Goal: Check status: Check status

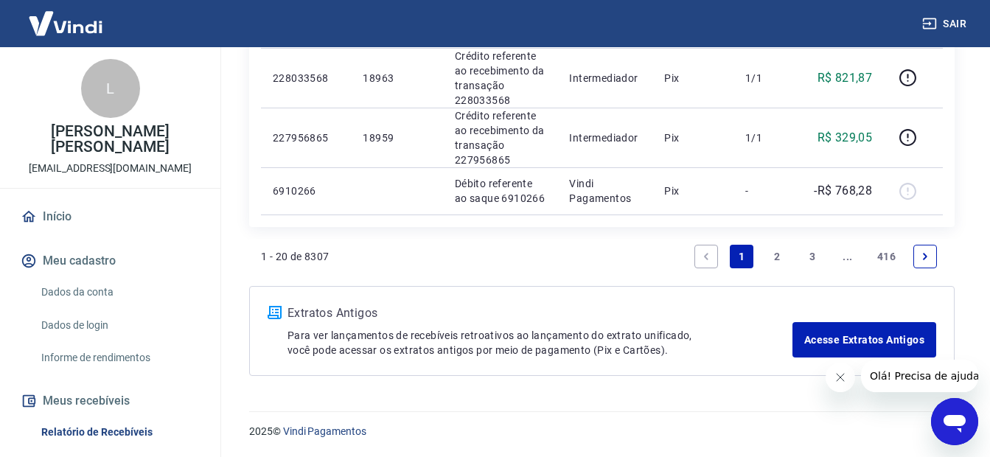
scroll to position [1228, 0]
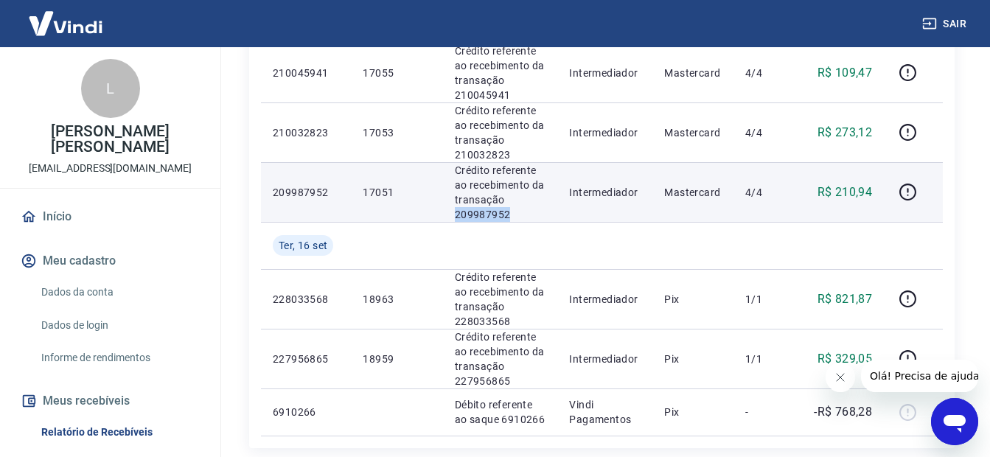
drag, startPoint x: 515, startPoint y: 219, endPoint x: 455, endPoint y: 214, distance: 60.6
click at [455, 214] on p "Crédito referente ao recebimento da transação 209987952" at bounding box center [500, 192] width 91 height 59
copy p "209987952"
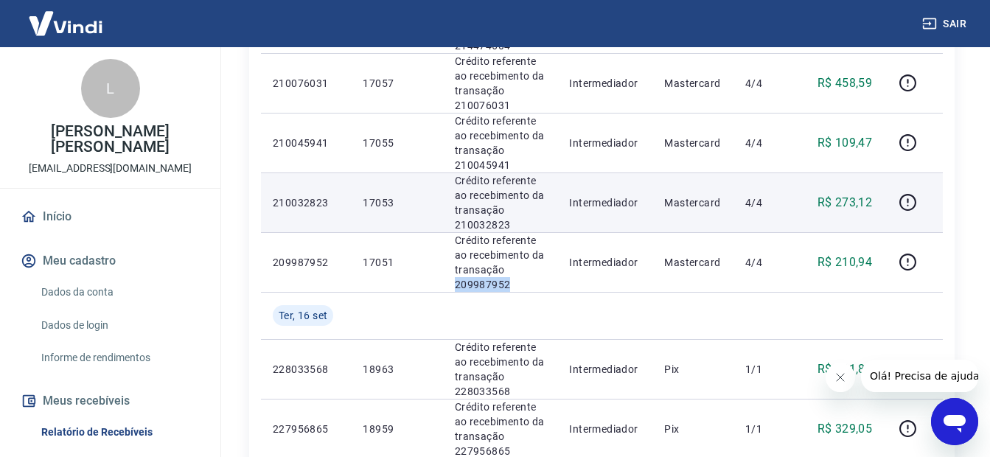
scroll to position [1155, 0]
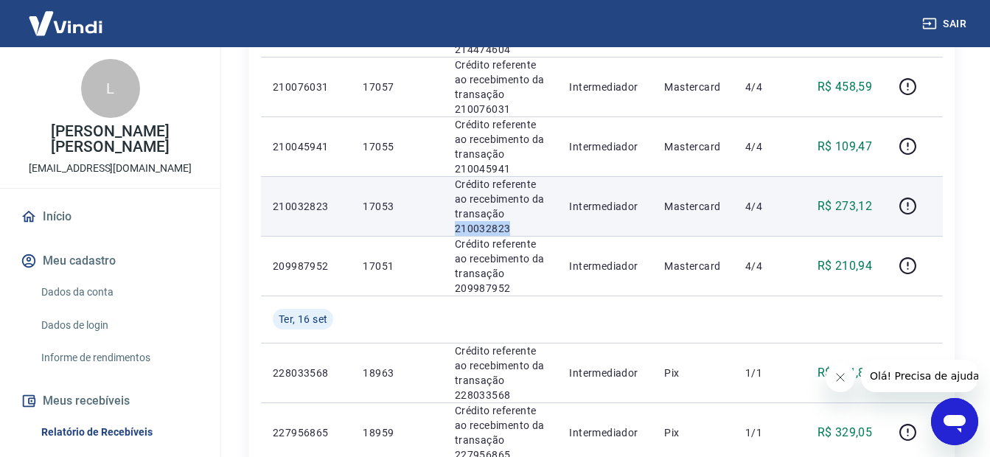
drag, startPoint x: 515, startPoint y: 227, endPoint x: 452, endPoint y: 223, distance: 62.8
click at [455, 223] on p "Crédito referente ao recebimento da transação 210032823" at bounding box center [500, 206] width 91 height 59
copy p "210032823"
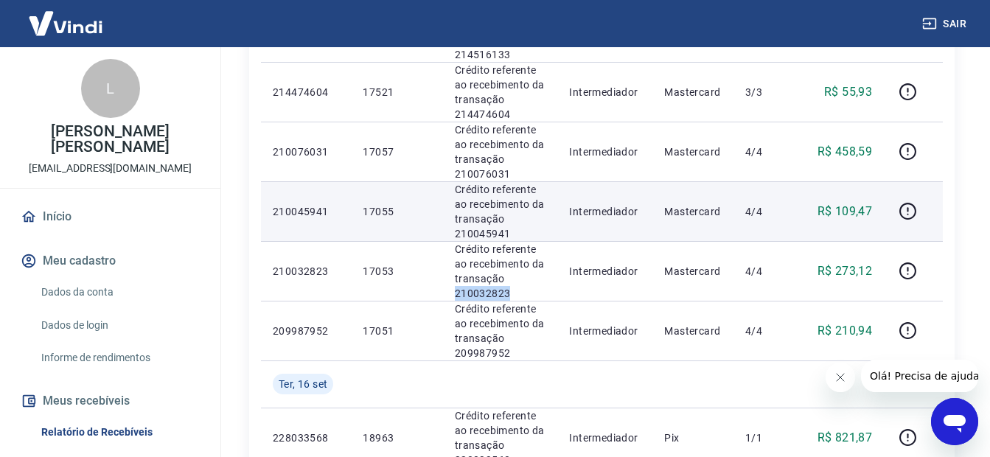
scroll to position [1081, 0]
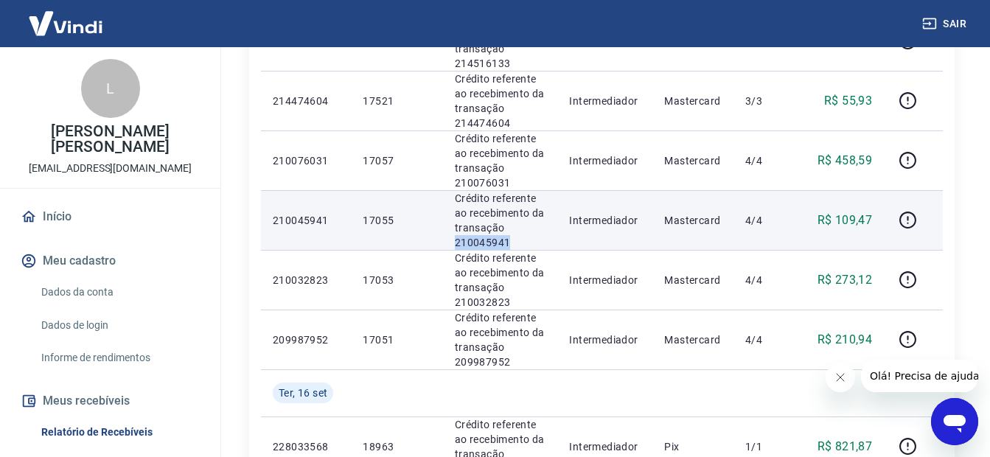
drag, startPoint x: 522, startPoint y: 239, endPoint x: 452, endPoint y: 240, distance: 69.3
click at [455, 240] on p "Crédito referente ao recebimento da transação 210045941" at bounding box center [500, 220] width 91 height 59
copy p "210045941"
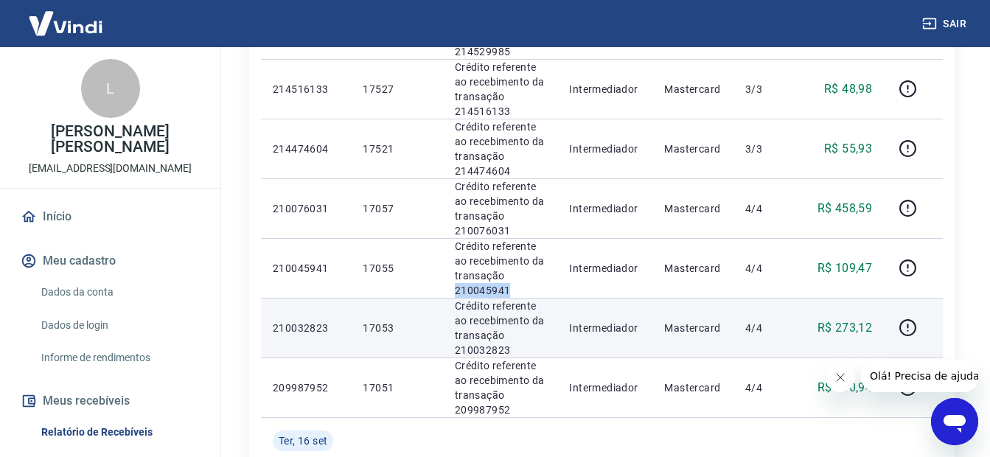
scroll to position [1007, 0]
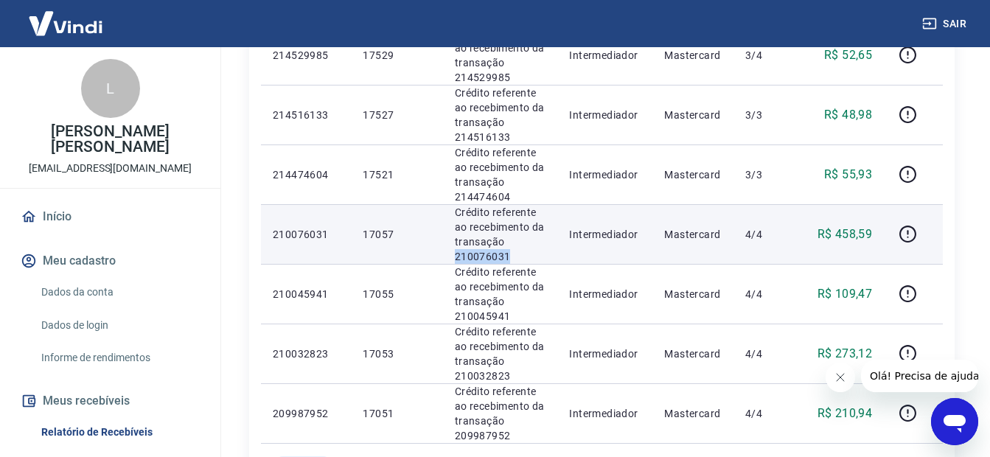
drag, startPoint x: 505, startPoint y: 254, endPoint x: 449, endPoint y: 253, distance: 56.0
click at [449, 253] on td "Crédito referente ao recebimento da transação 210076031" at bounding box center [500, 234] width 115 height 60
copy p "210076031"
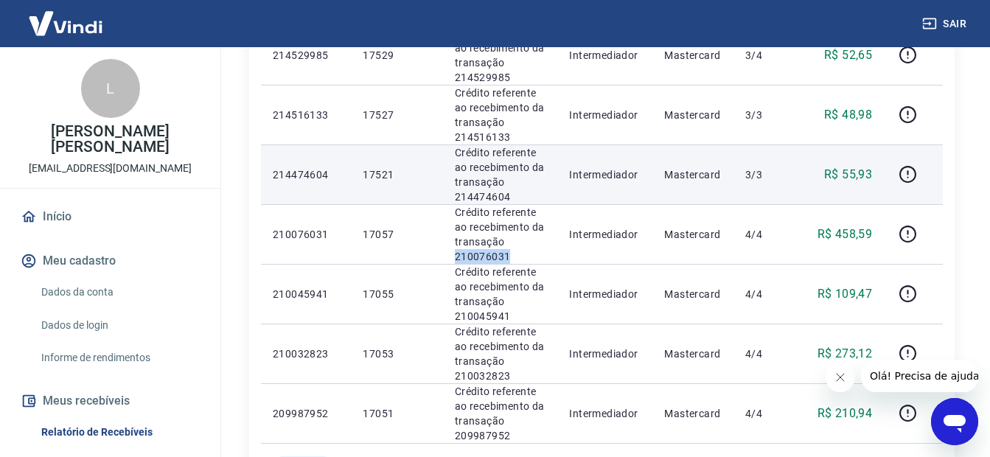
scroll to position [860, 0]
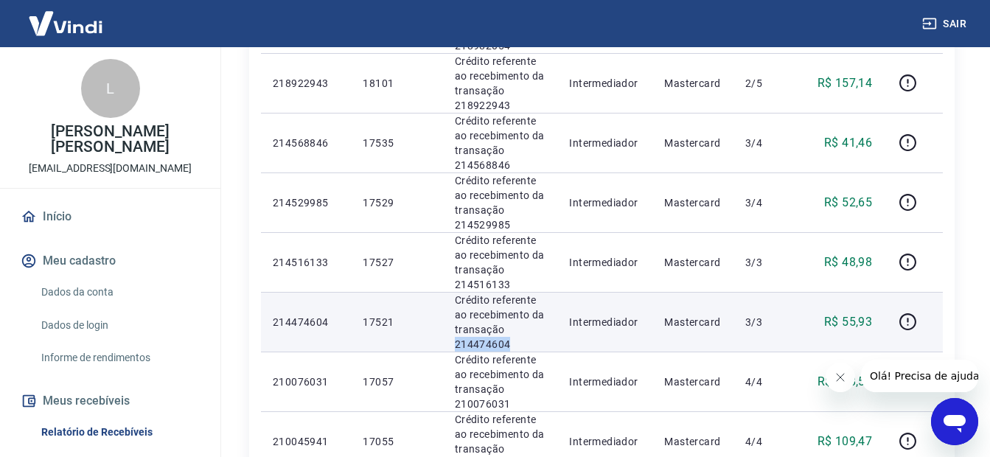
drag, startPoint x: 511, startPoint y: 347, endPoint x: 449, endPoint y: 350, distance: 62.0
click at [449, 350] on td "Crédito referente ao recebimento da transação 214474604" at bounding box center [500, 322] width 115 height 60
copy p "214474604"
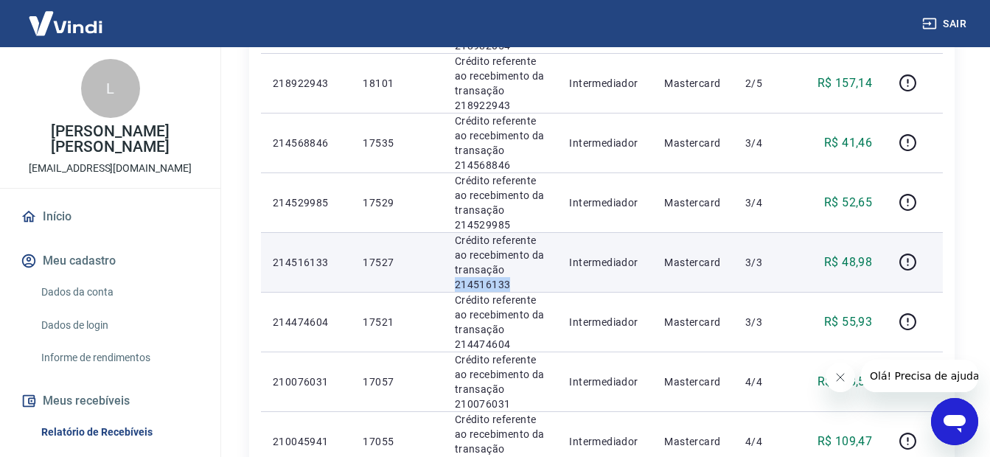
drag, startPoint x: 518, startPoint y: 283, endPoint x: 447, endPoint y: 287, distance: 71.6
click at [447, 287] on td "Crédito referente ao recebimento da transação 214516133" at bounding box center [500, 262] width 115 height 60
drag, startPoint x: 447, startPoint y: 287, endPoint x: 466, endPoint y: 281, distance: 20.0
copy p "214516133"
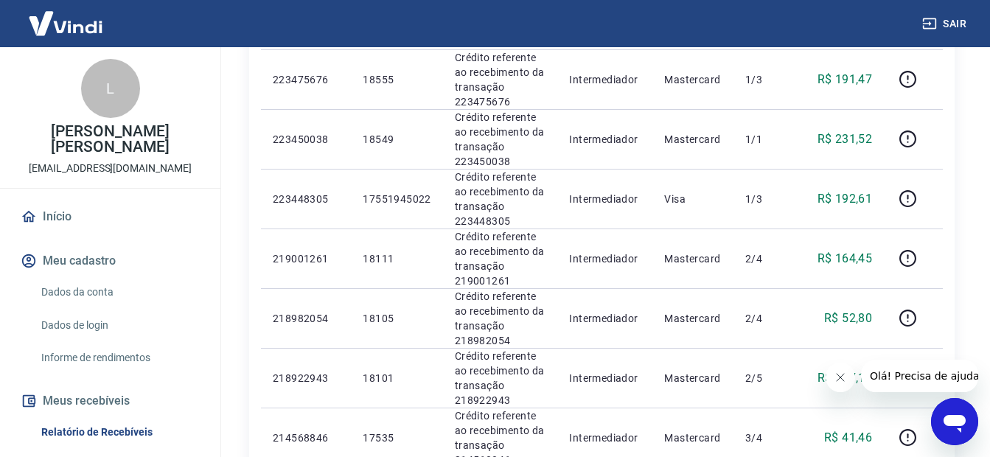
scroll to position [786, 0]
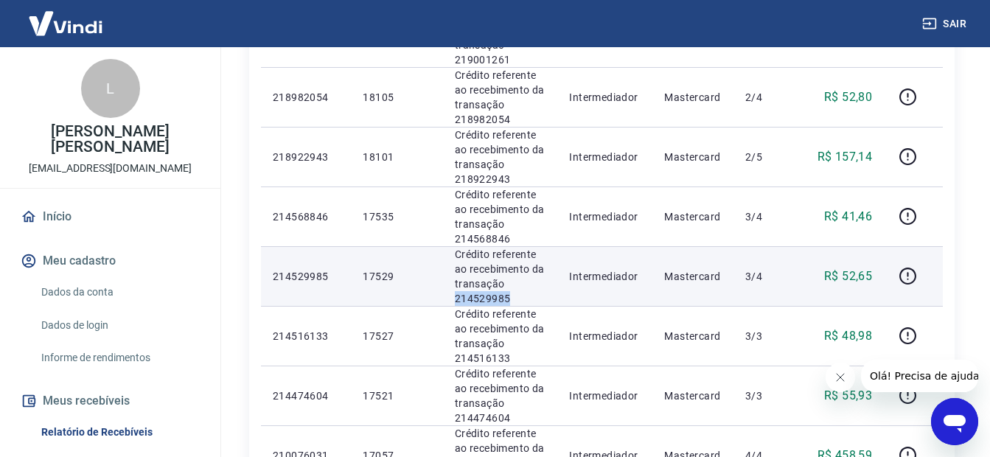
drag, startPoint x: 518, startPoint y: 294, endPoint x: 450, endPoint y: 302, distance: 68.3
click at [450, 302] on td "Crédito referente ao recebimento da transação 214529985" at bounding box center [500, 276] width 115 height 60
copy p "214529985"
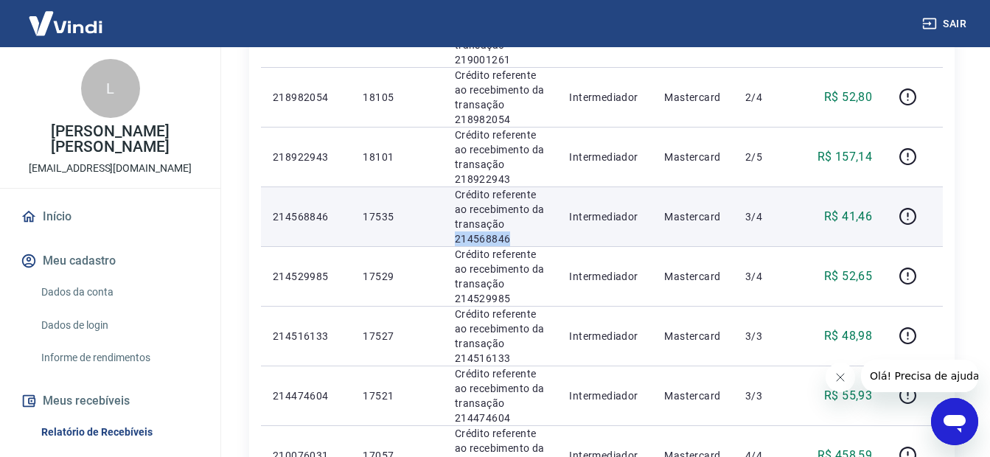
drag, startPoint x: 517, startPoint y: 239, endPoint x: 453, endPoint y: 239, distance: 63.4
click at [455, 239] on p "Crédito referente ao recebimento da transação 214568846" at bounding box center [500, 216] width 91 height 59
copy p "214568846"
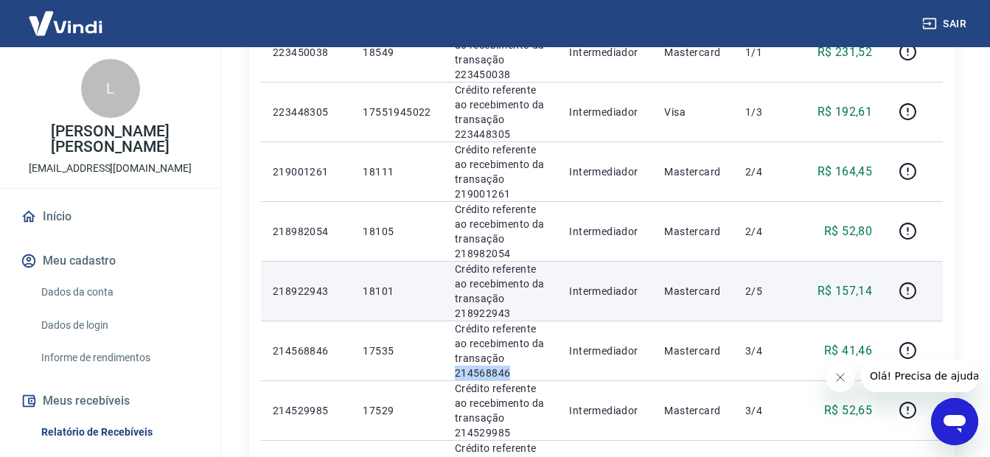
scroll to position [639, 0]
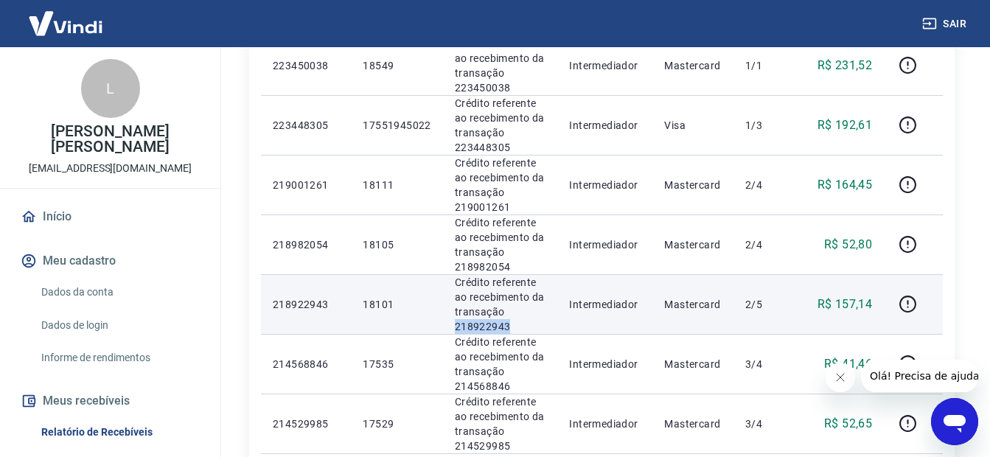
drag, startPoint x: 514, startPoint y: 326, endPoint x: 455, endPoint y: 323, distance: 59.8
click at [455, 323] on p "Crédito referente ao recebimento da transação 218922943" at bounding box center [500, 304] width 91 height 59
copy p "218922943"
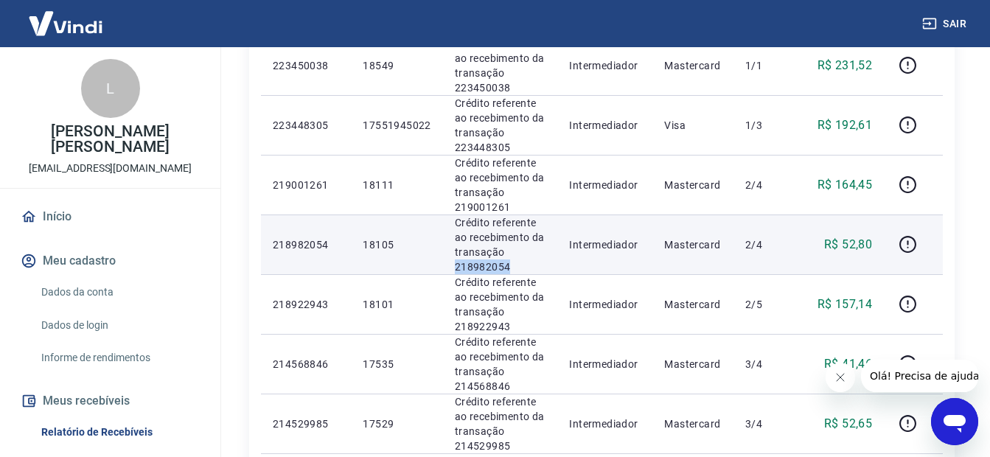
drag, startPoint x: 517, startPoint y: 266, endPoint x: 455, endPoint y: 266, distance: 61.2
click at [455, 266] on p "Crédito referente ao recebimento da transação 218982054" at bounding box center [500, 244] width 91 height 59
copy p "218982054"
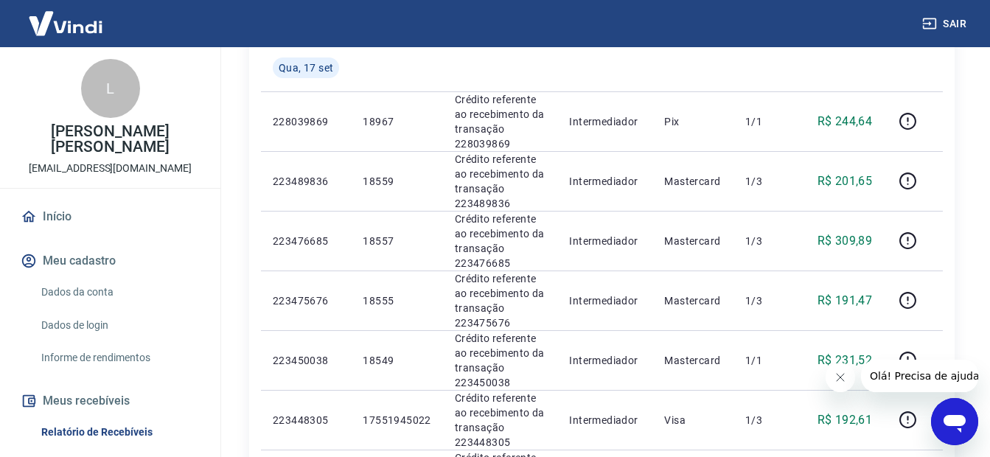
scroll to position [565, 0]
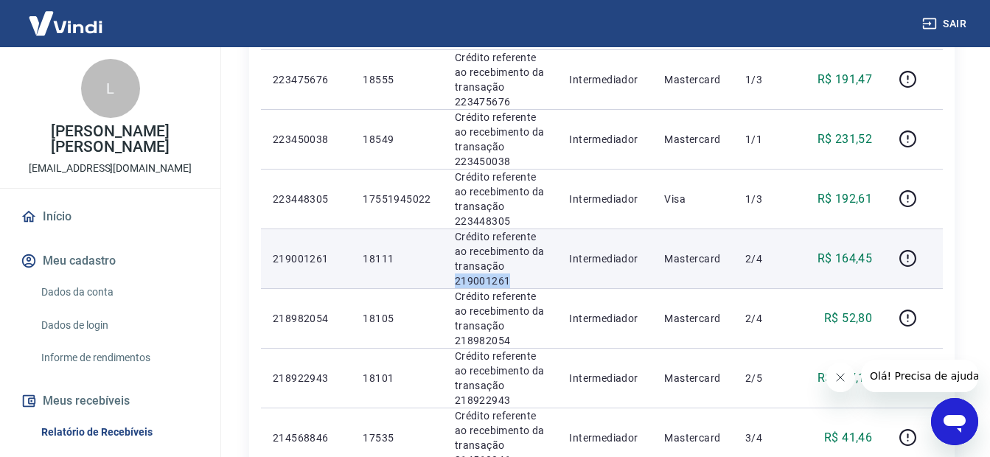
drag, startPoint x: 509, startPoint y: 280, endPoint x: 455, endPoint y: 277, distance: 53.9
click at [455, 277] on p "Crédito referente ao recebimento da transação 219001261" at bounding box center [500, 258] width 91 height 59
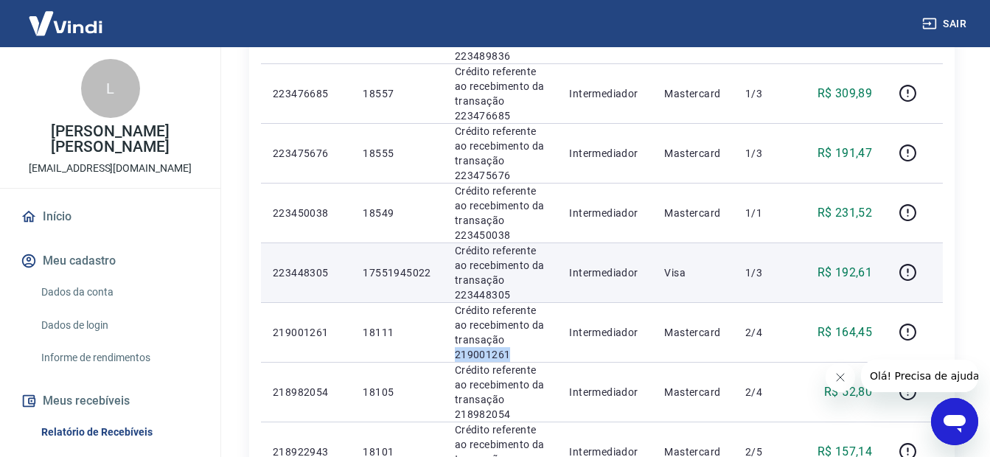
scroll to position [418, 0]
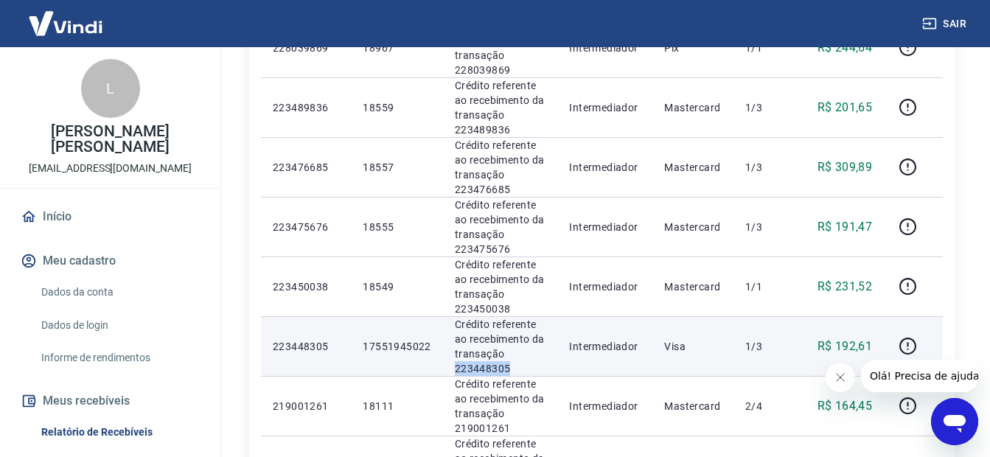
drag, startPoint x: 516, startPoint y: 368, endPoint x: 458, endPoint y: 371, distance: 58.3
click at [457, 372] on p "Crédito referente ao recebimento da transação 223448305" at bounding box center [500, 346] width 91 height 59
drag, startPoint x: 458, startPoint y: 371, endPoint x: 470, endPoint y: 369, distance: 12.7
click at [470, 369] on p "Crédito referente ao recebimento da transação 223448305" at bounding box center [500, 346] width 91 height 59
click at [519, 371] on p "Crédito referente ao recebimento da transação 223448305" at bounding box center [500, 346] width 91 height 59
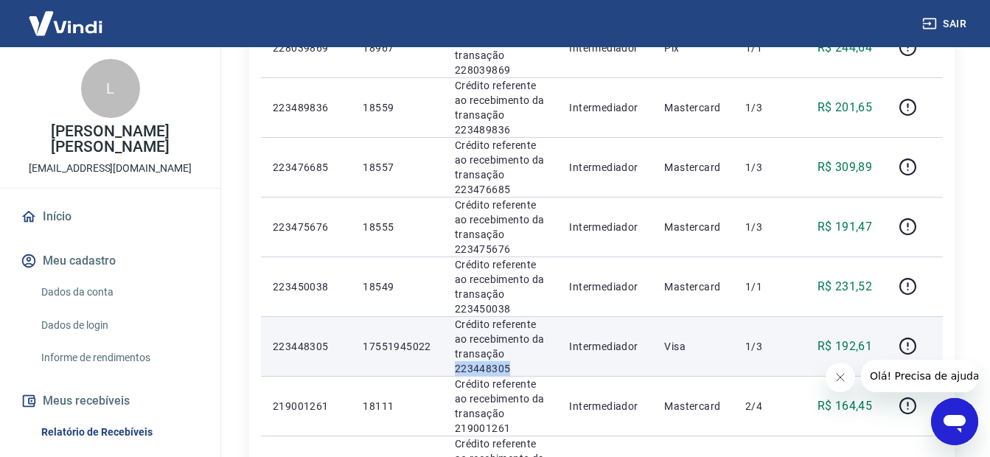
drag, startPoint x: 517, startPoint y: 371, endPoint x: 451, endPoint y: 363, distance: 66.1
click at [451, 363] on td "Crédito referente ao recebimento da transação 223448305" at bounding box center [500, 346] width 115 height 60
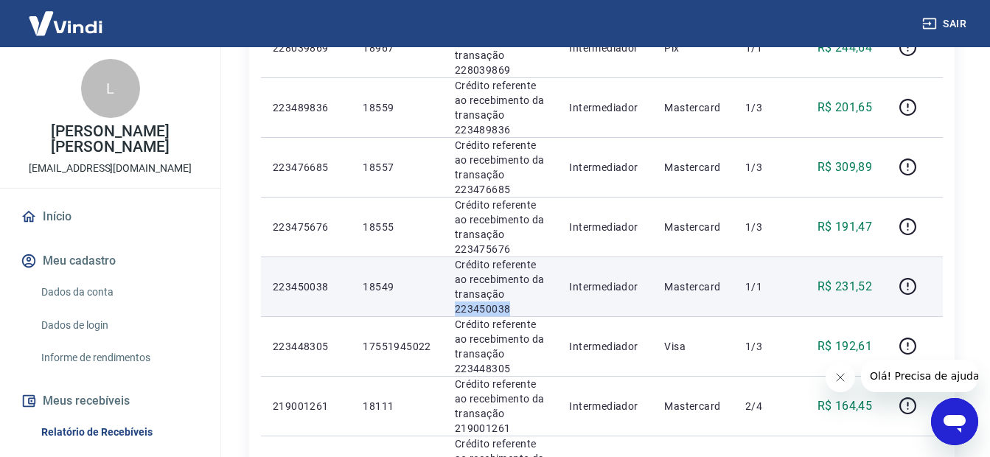
drag, startPoint x: 529, startPoint y: 310, endPoint x: 449, endPoint y: 309, distance: 80.3
click at [449, 309] on td "Crédito referente ao recebimento da transação 223450038" at bounding box center [500, 286] width 115 height 60
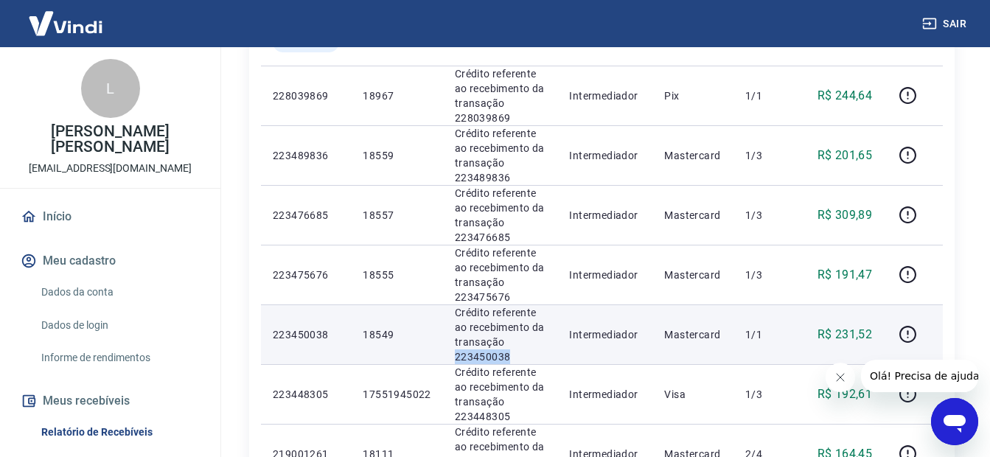
scroll to position [344, 0]
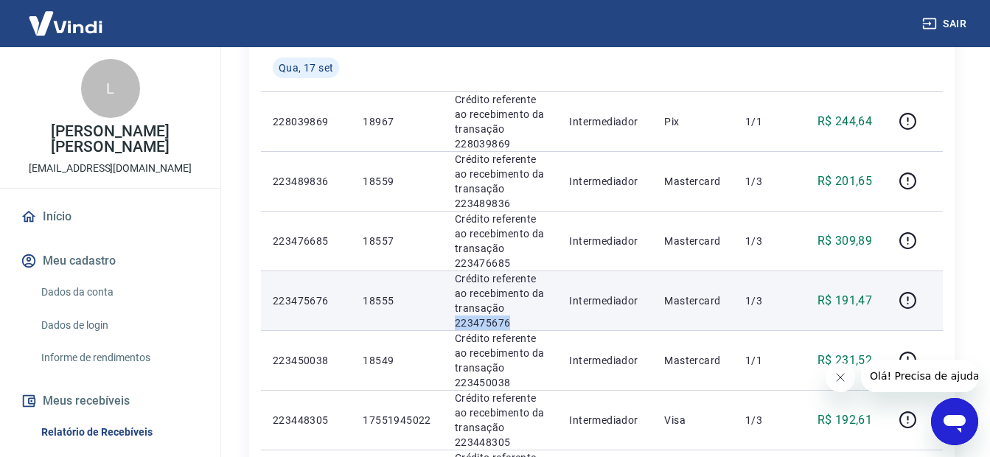
drag, startPoint x: 497, startPoint y: 323, endPoint x: 452, endPoint y: 324, distance: 45.0
click at [452, 324] on td "Crédito referente ao recebimento da transação 223475676" at bounding box center [500, 300] width 115 height 60
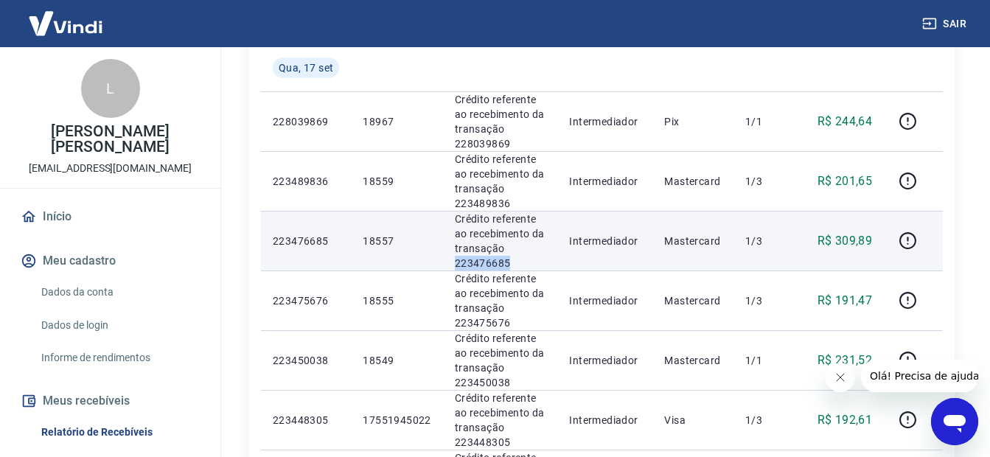
drag, startPoint x: 510, startPoint y: 259, endPoint x: 452, endPoint y: 256, distance: 57.5
click at [455, 256] on p "Crédito referente ao recebimento da transação 223476685" at bounding box center [500, 240] width 91 height 59
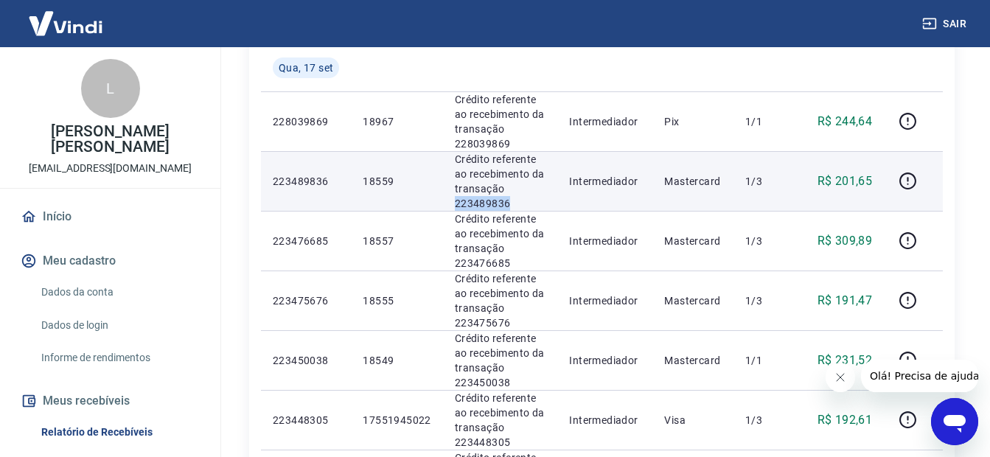
drag, startPoint x: 507, startPoint y: 200, endPoint x: 449, endPoint y: 203, distance: 58.3
click at [448, 203] on td "Crédito referente ao recebimento da transação 223489836" at bounding box center [500, 181] width 115 height 60
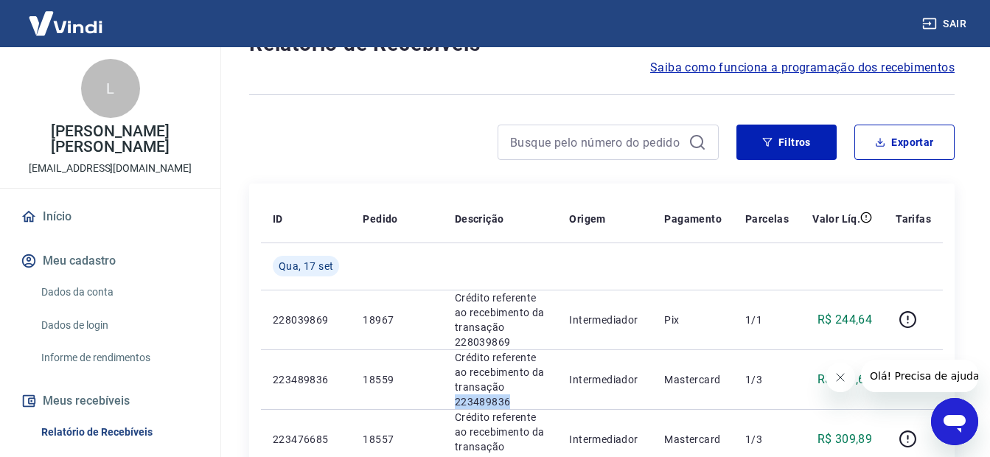
scroll to position [49, 0]
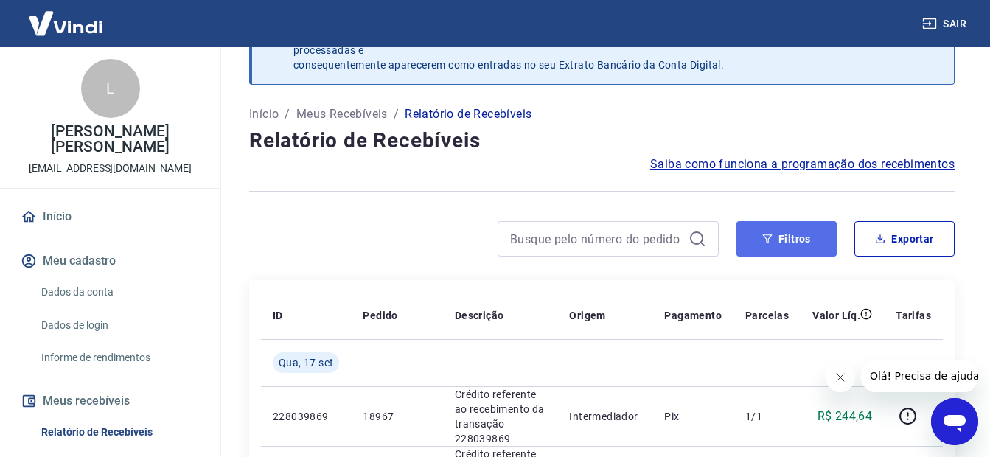
click at [806, 237] on button "Filtros" at bounding box center [786, 238] width 100 height 35
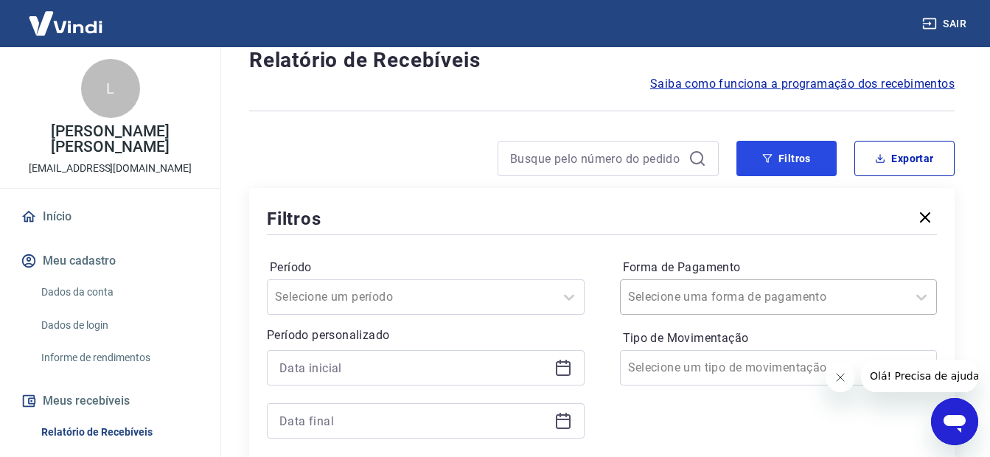
scroll to position [197, 0]
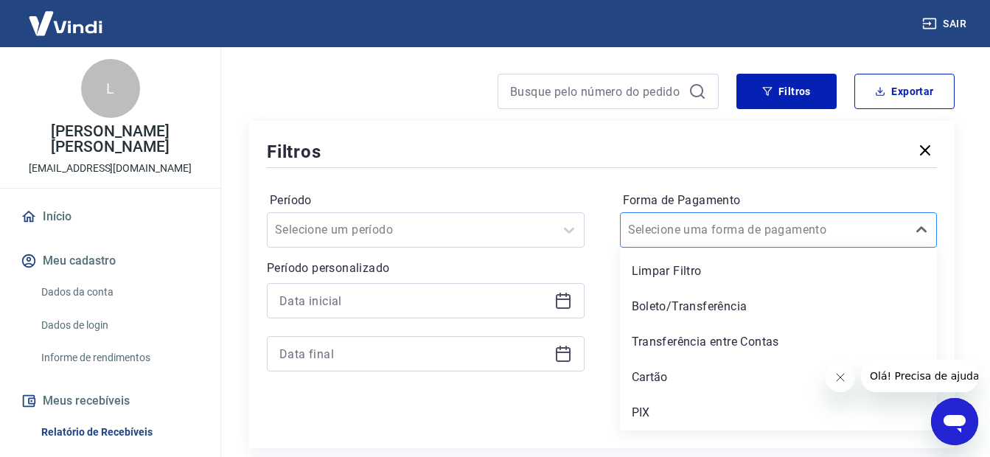
click at [691, 221] on input "Forma de Pagamento" at bounding box center [702, 230] width 149 height 18
click at [673, 407] on div "PIX" at bounding box center [779, 412] width 318 height 29
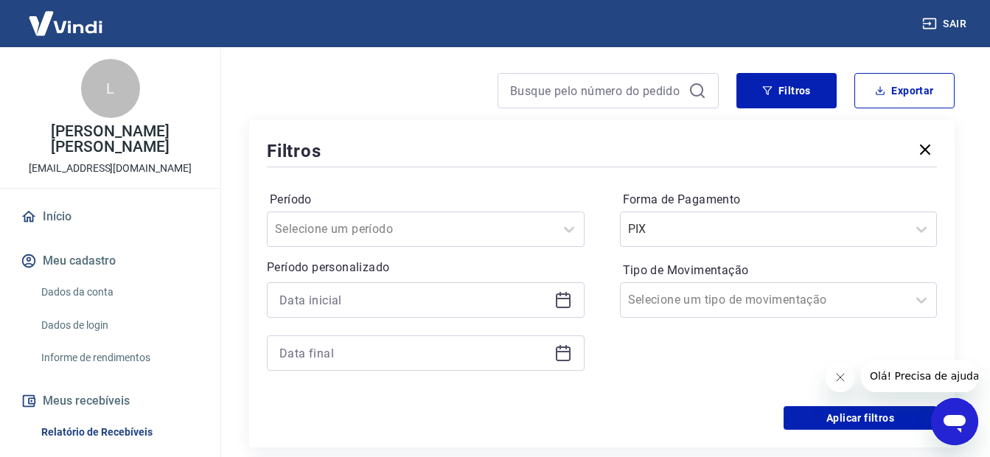
scroll to position [344, 0]
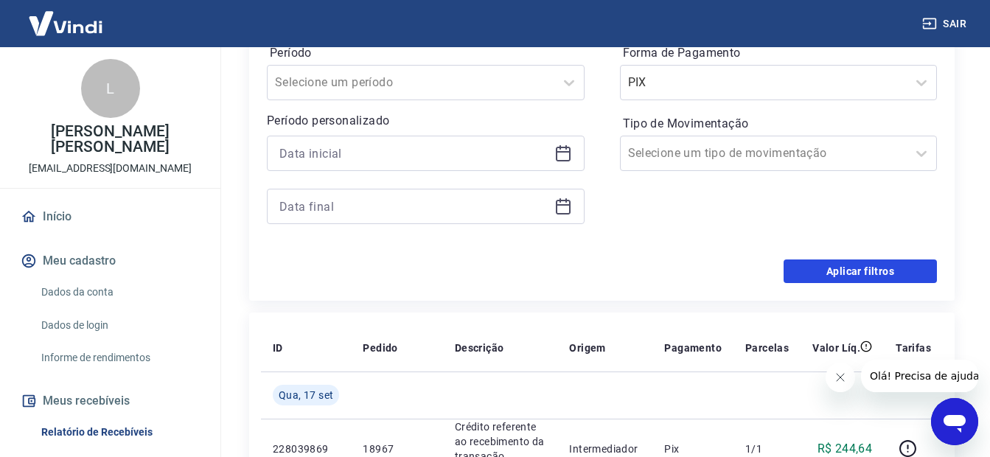
click at [804, 273] on button "Aplicar filtros" at bounding box center [859, 271] width 153 height 24
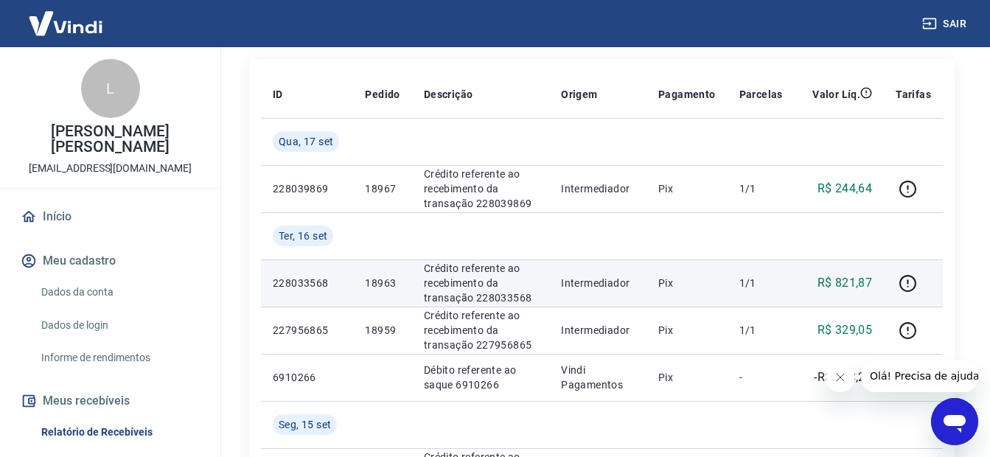
scroll to position [418, 0]
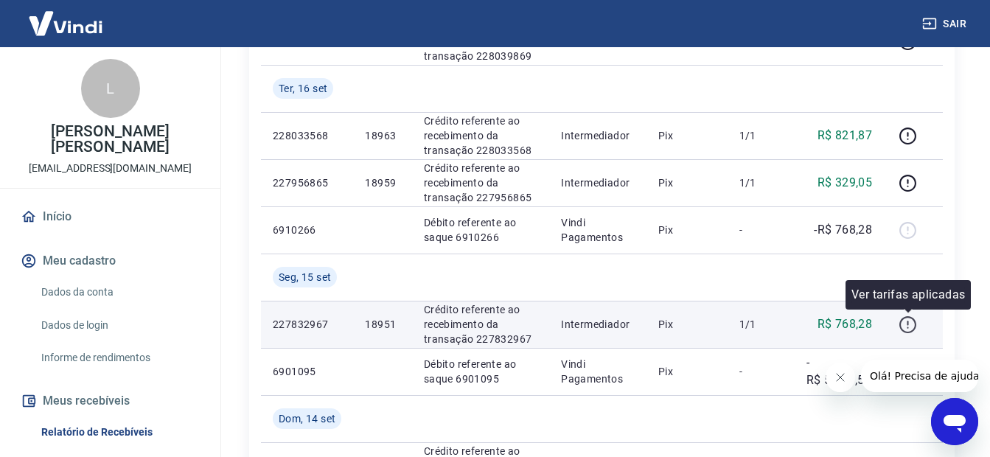
click at [906, 323] on icon "button" at bounding box center [907, 324] width 18 height 18
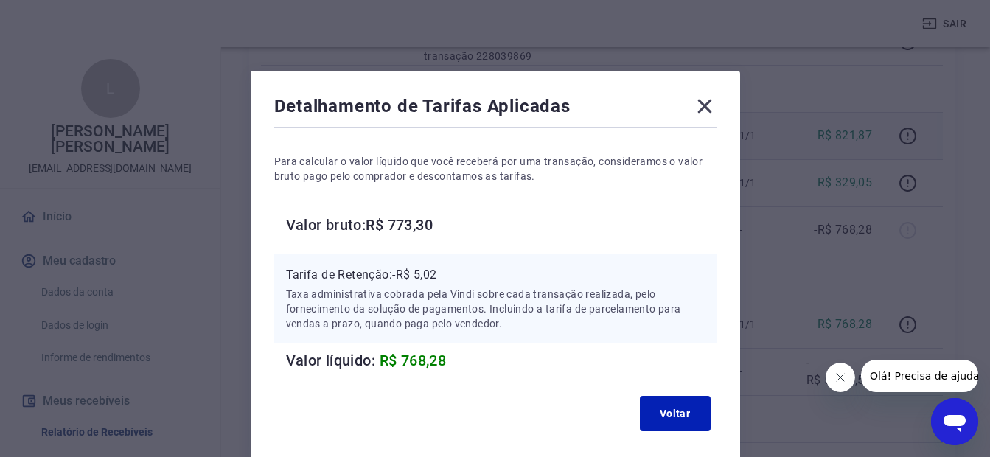
drag, startPoint x: 702, startPoint y: 109, endPoint x: 639, endPoint y: 135, distance: 68.4
click at [704, 109] on icon at bounding box center [705, 106] width 24 height 24
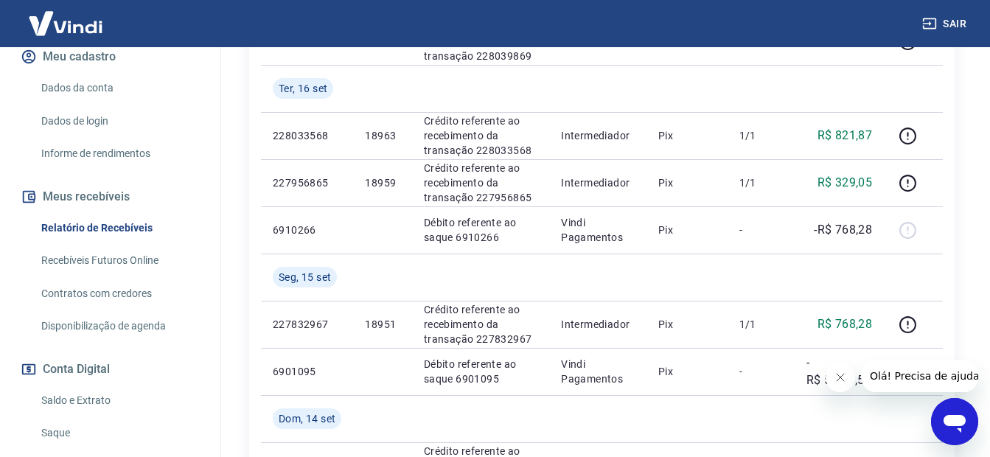
scroll to position [221, 0]
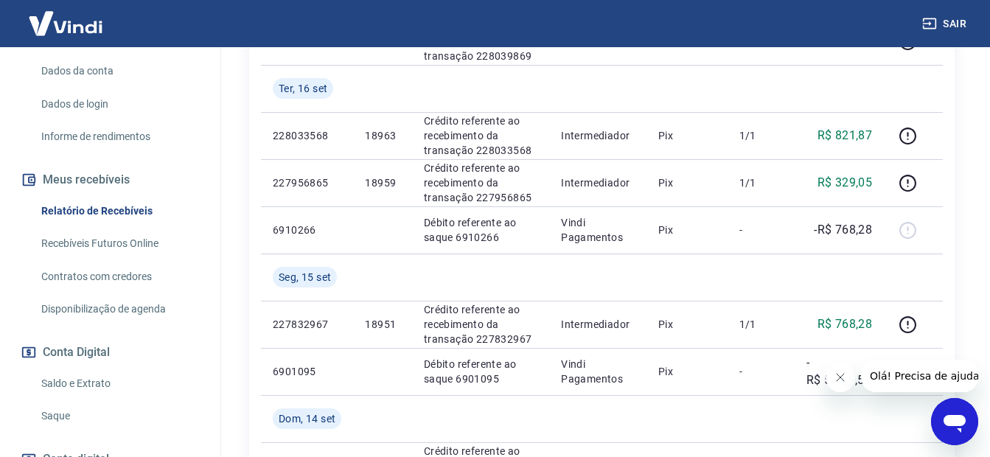
click at [87, 381] on link "Saldo e Extrato" at bounding box center [118, 383] width 167 height 30
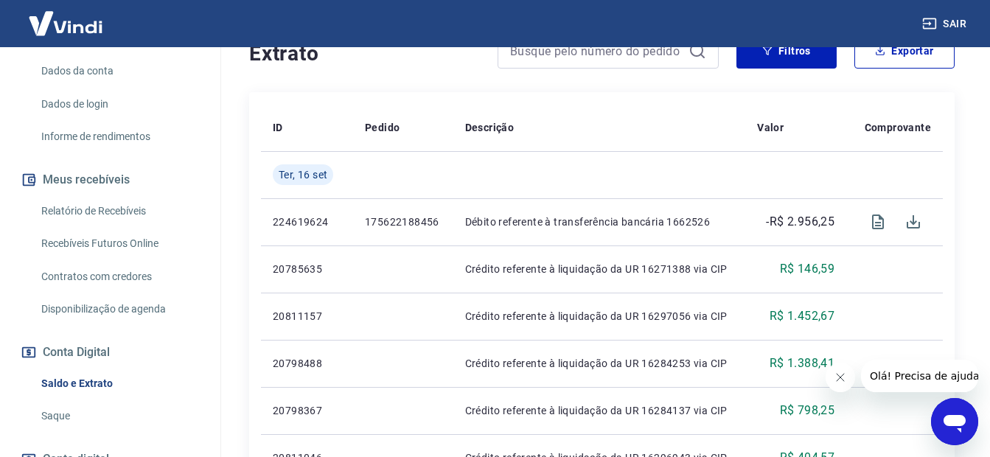
scroll to position [442, 0]
